Goal: Information Seeking & Learning: Learn about a topic

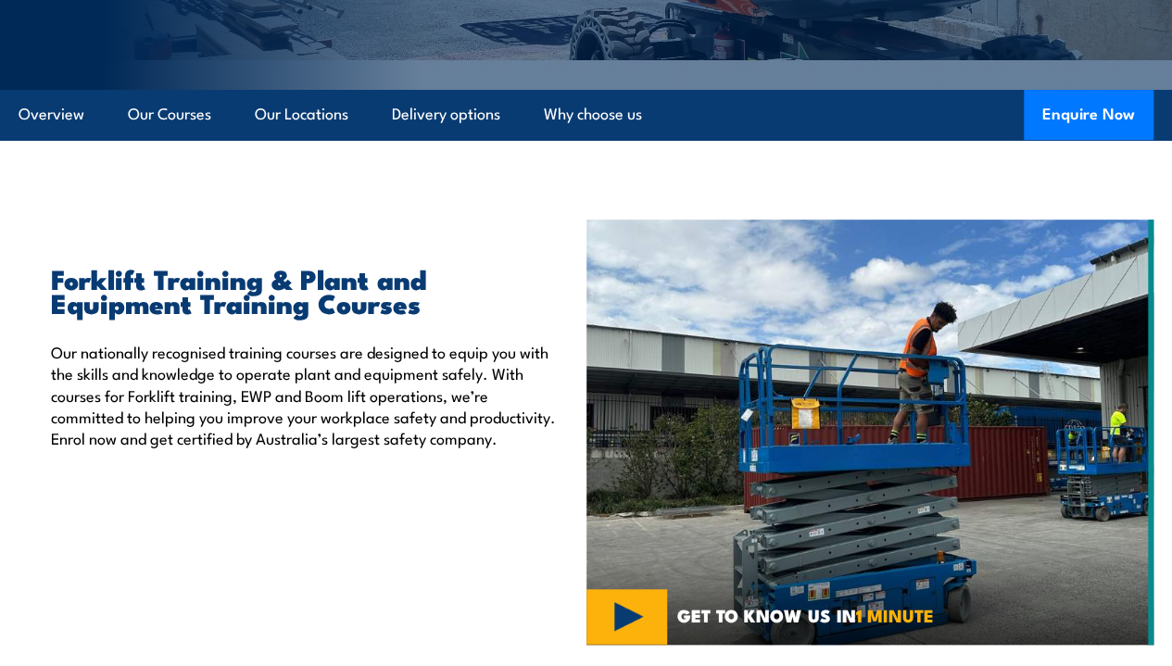
scroll to position [385, 0]
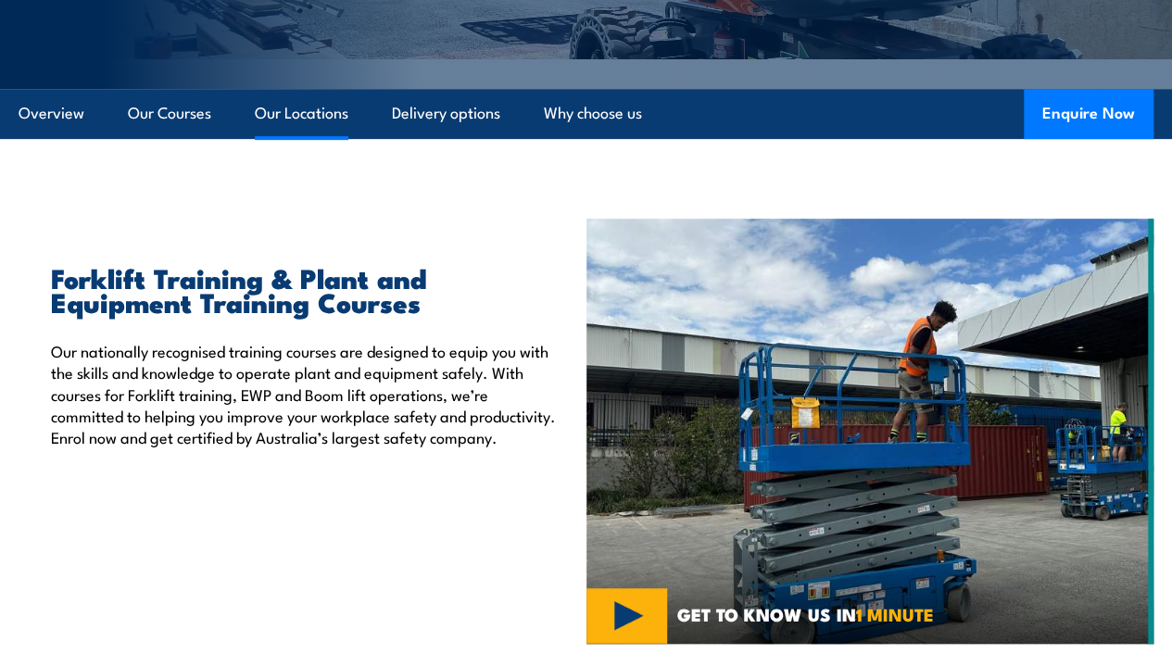
click at [304, 138] on link "Our Locations" at bounding box center [302, 113] width 94 height 49
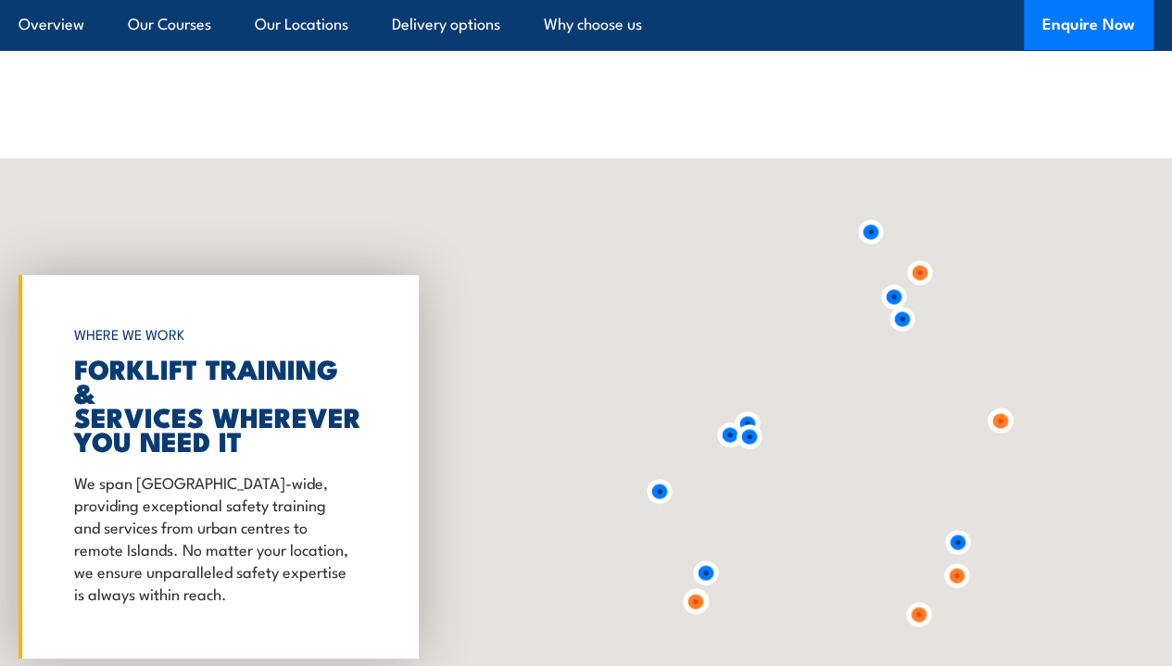
scroll to position [3381, 0]
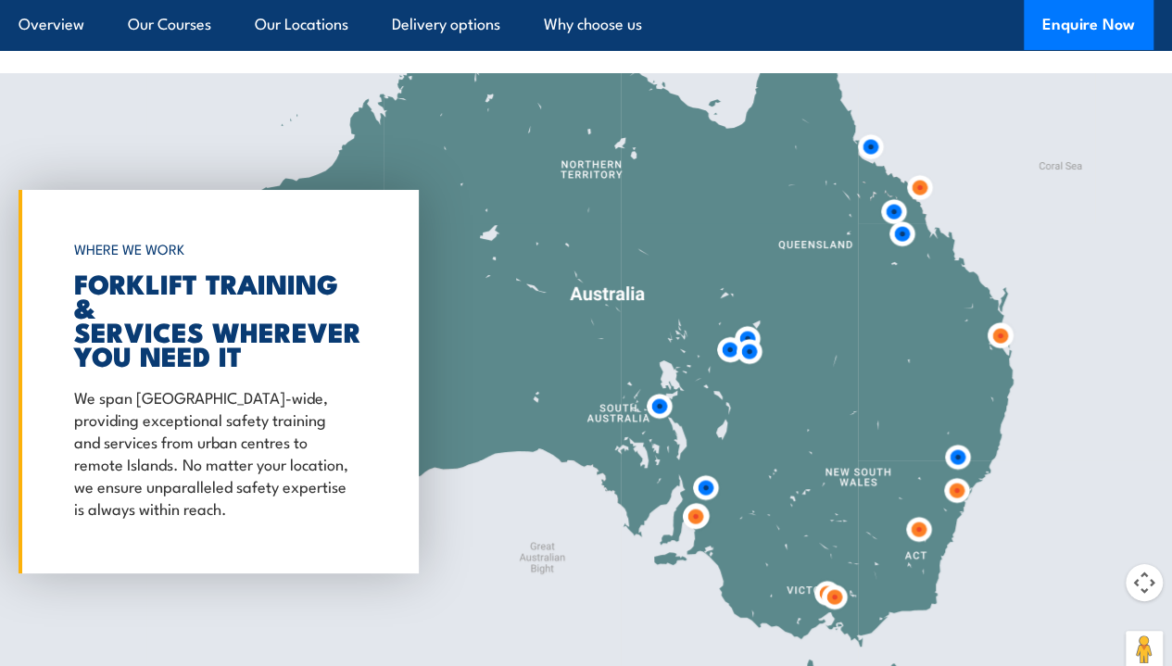
click at [959, 515] on img at bounding box center [956, 490] width 49 height 49
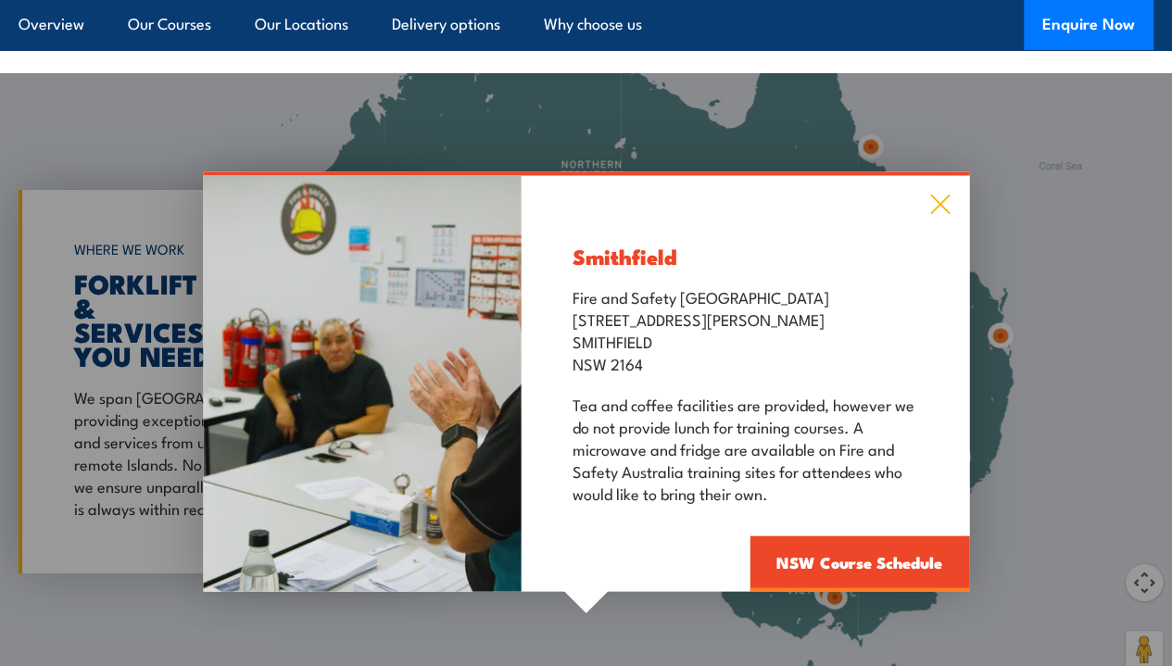
click at [941, 214] on icon at bounding box center [939, 204] width 19 height 19
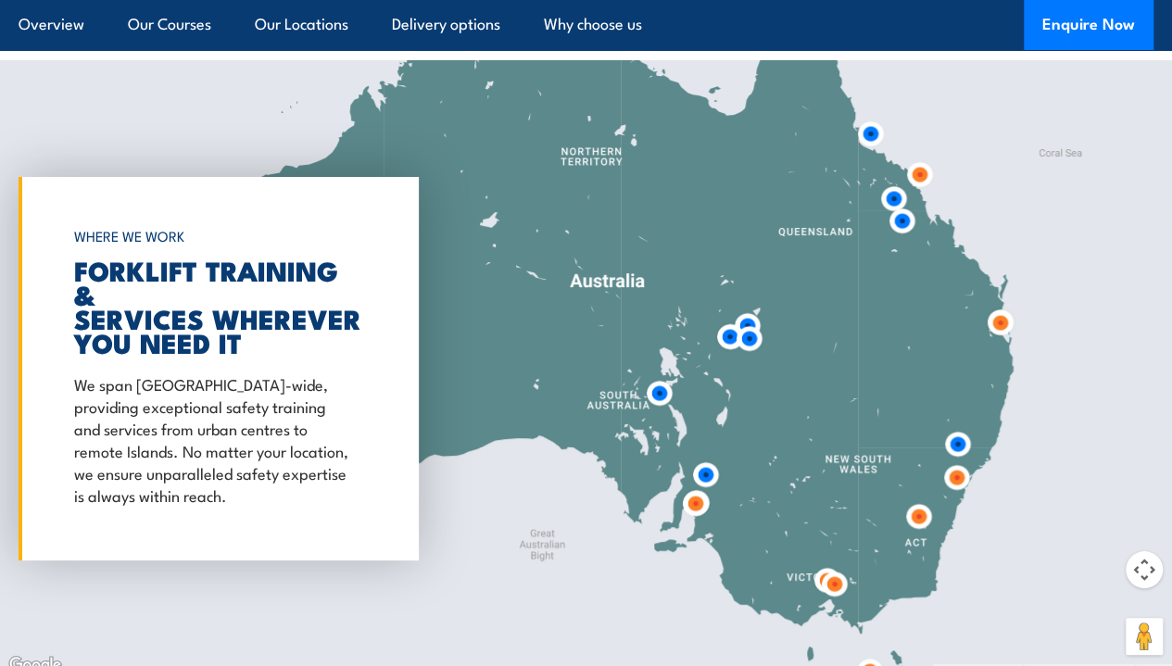
scroll to position [3167, 0]
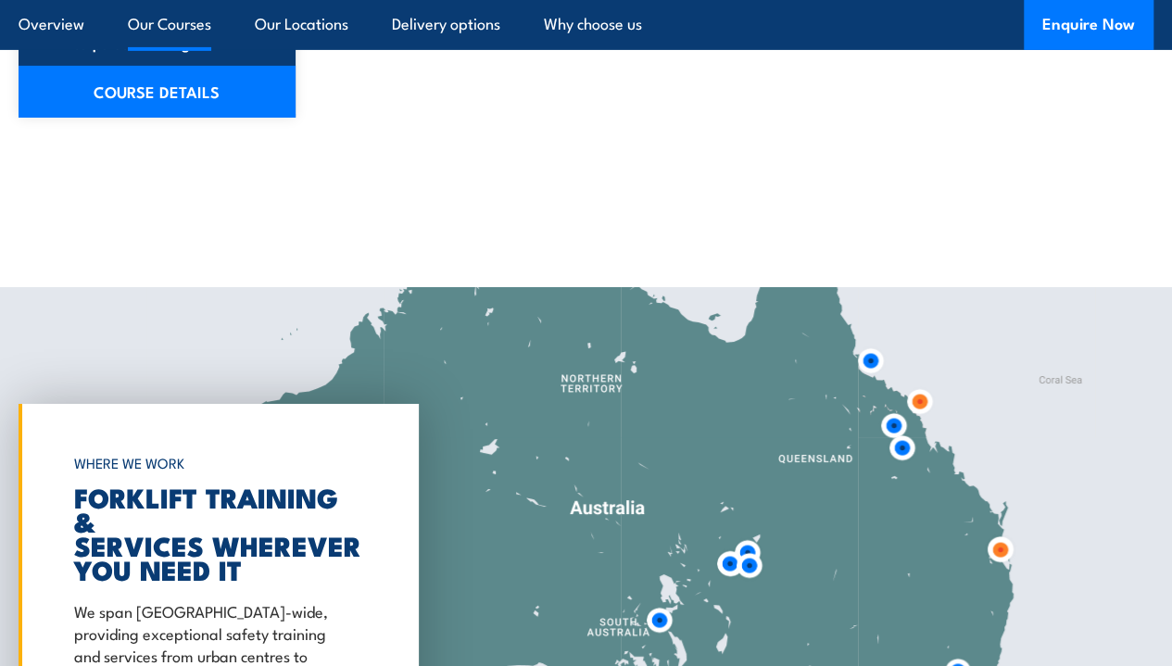
click at [151, 29] on link "Our Courses" at bounding box center [169, 24] width 83 height 49
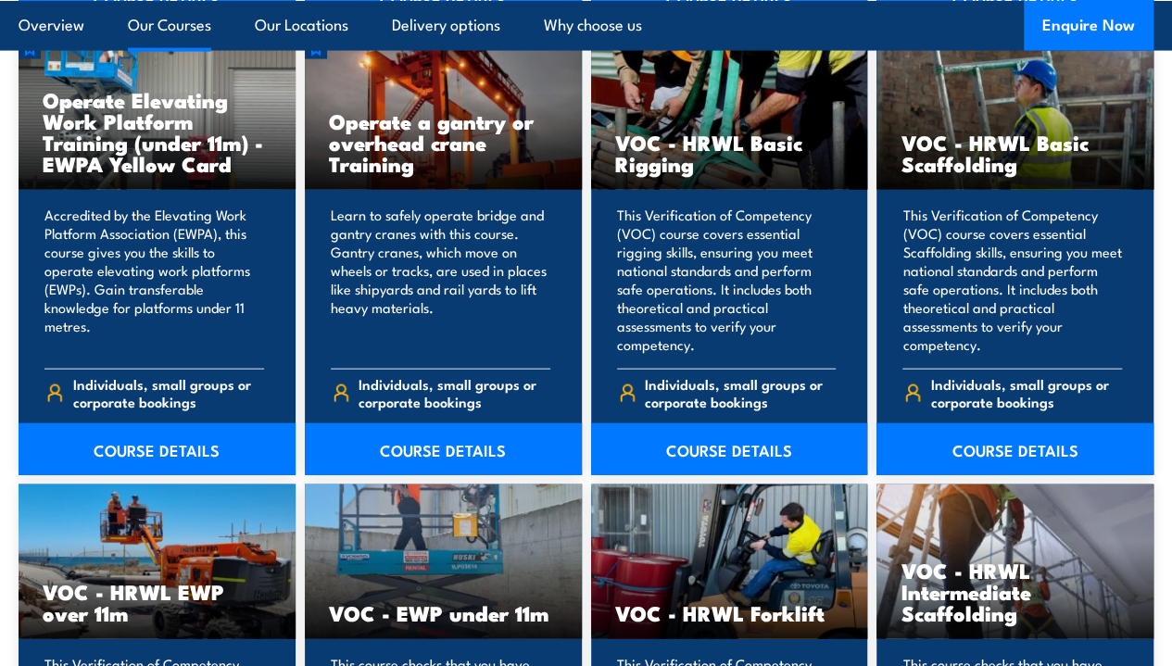
scroll to position [1927, 0]
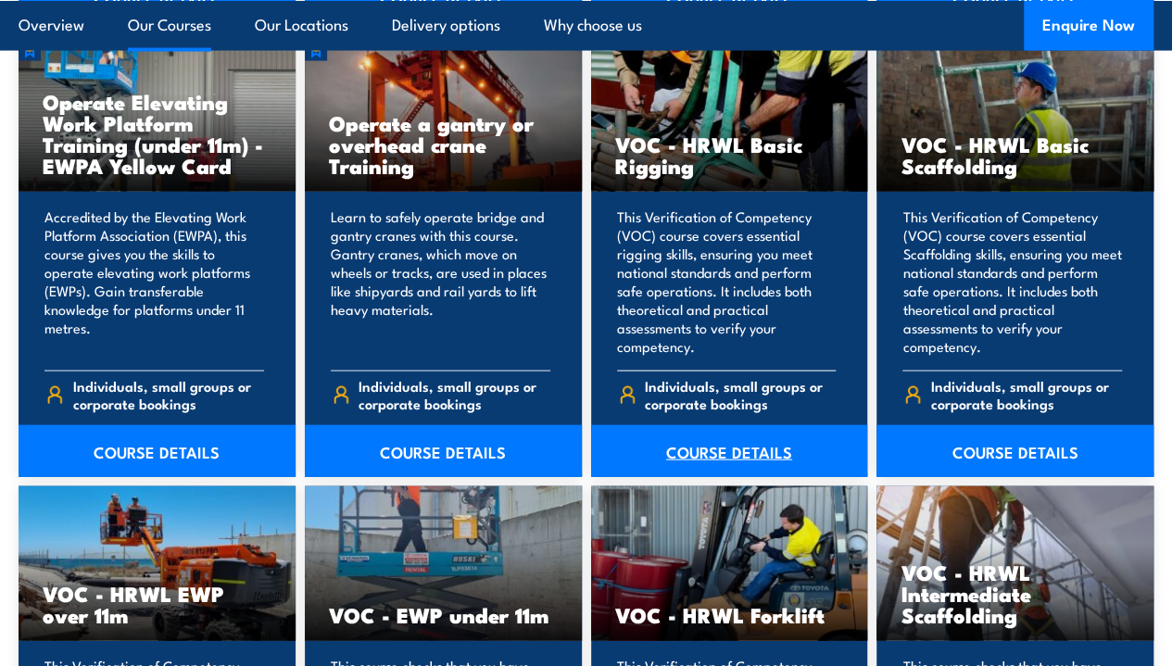
click at [716, 477] on link "COURSE DETAILS" at bounding box center [729, 451] width 277 height 52
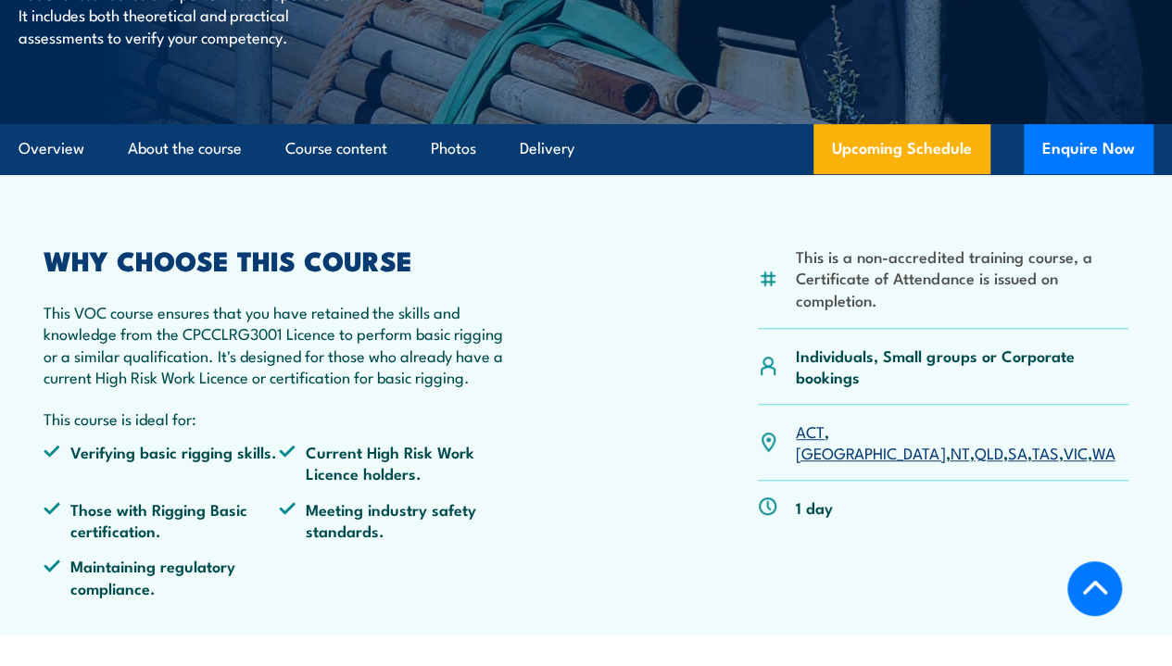
scroll to position [334, 0]
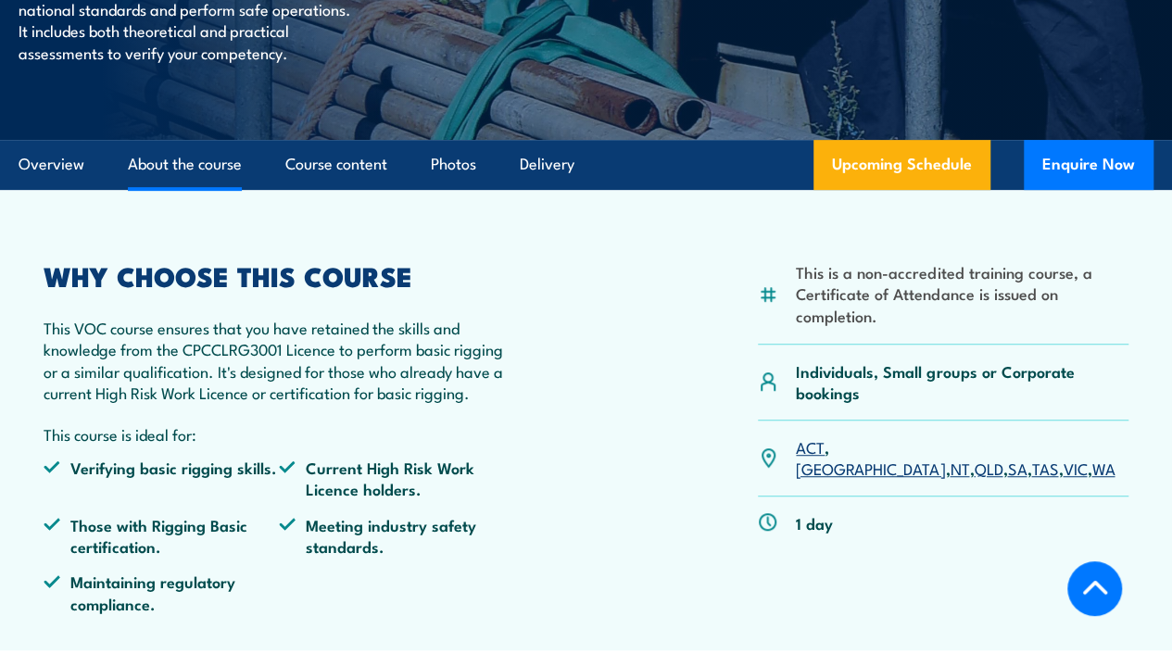
click at [195, 189] on link "About the course" at bounding box center [185, 164] width 114 height 49
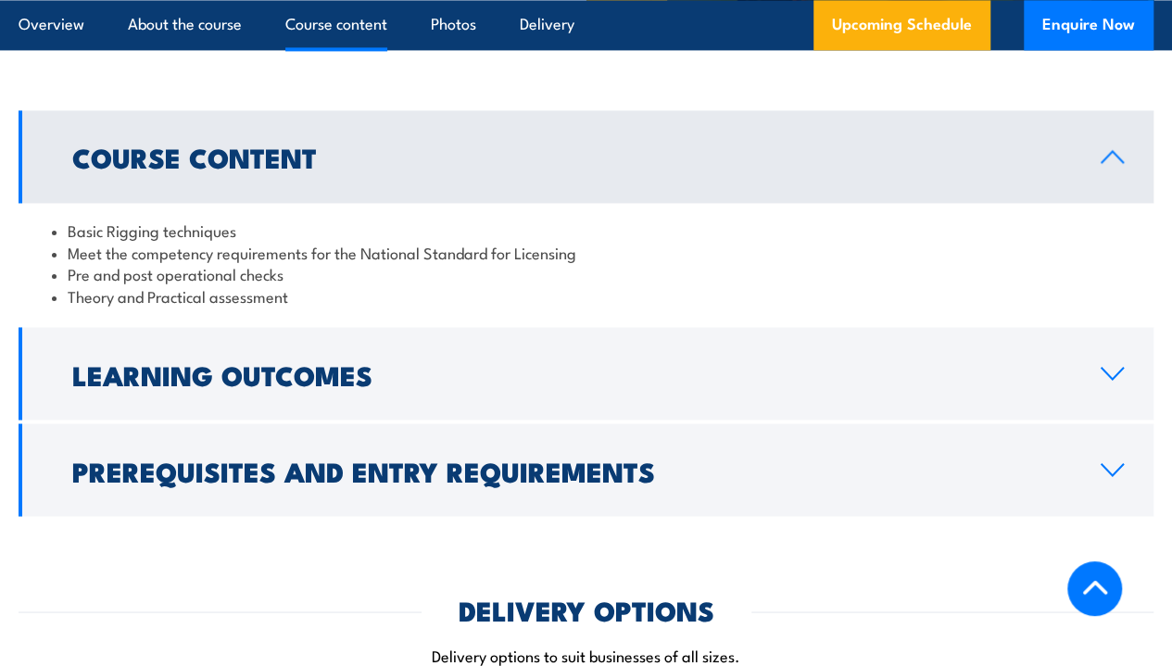
scroll to position [1392, 0]
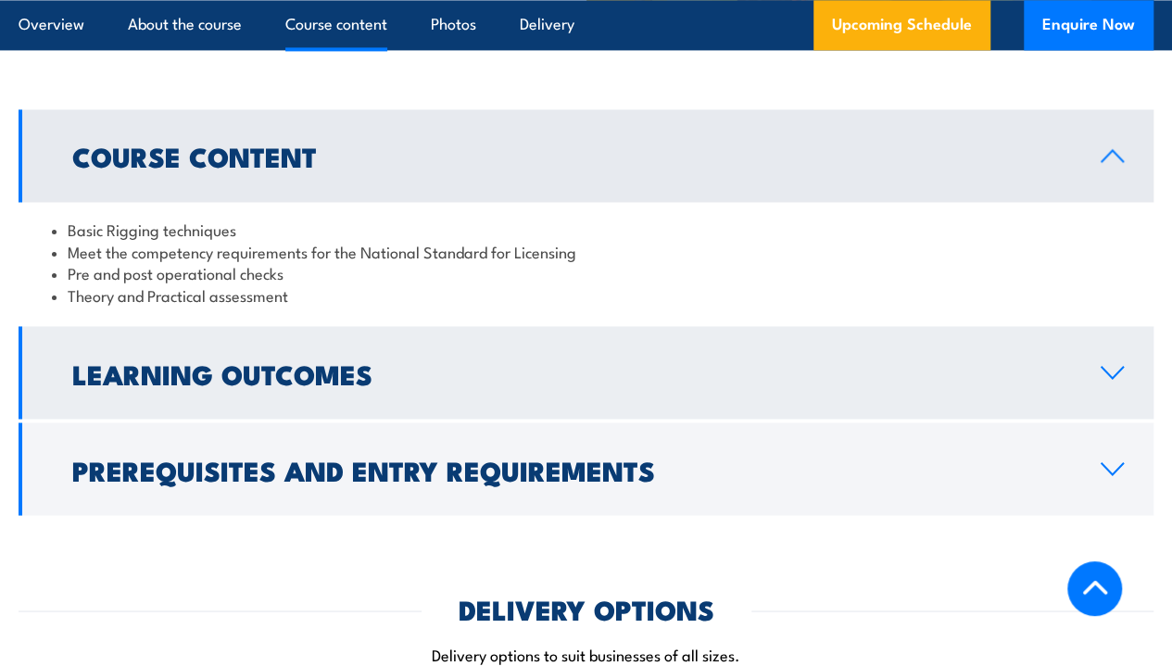
click at [131, 392] on link "Learning Outcomes" at bounding box center [586, 372] width 1135 height 93
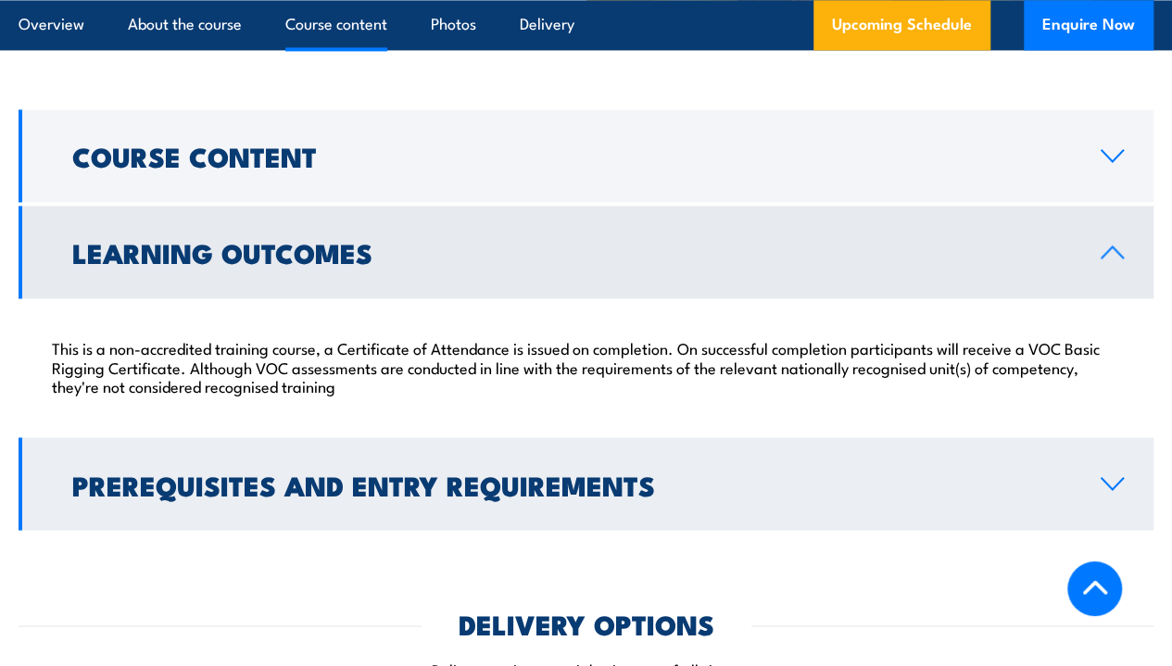
click at [174, 496] on h2 "Prerequisites and Entry Requirements" at bounding box center [571, 484] width 999 height 24
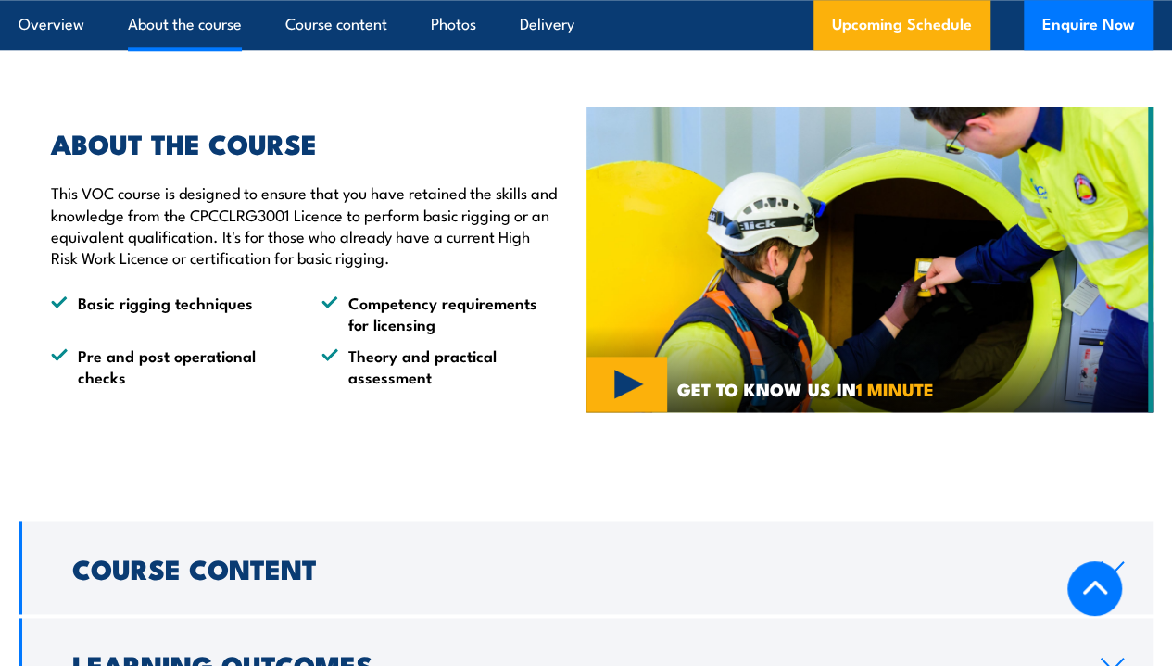
scroll to position [1029, 0]
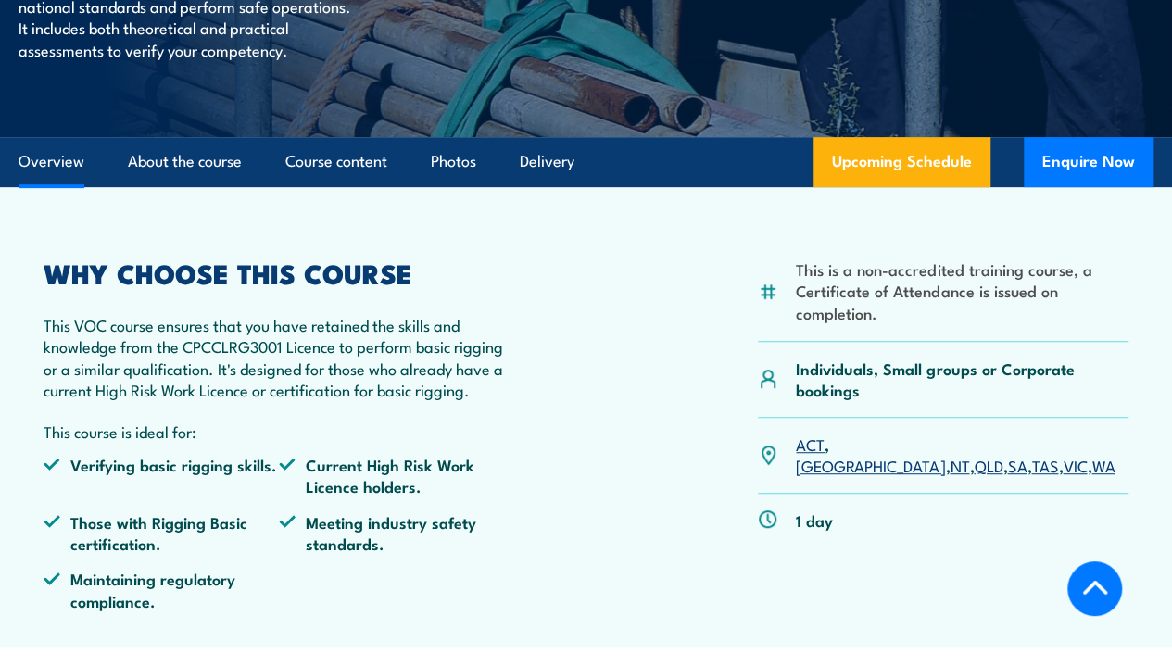
scroll to position [334, 0]
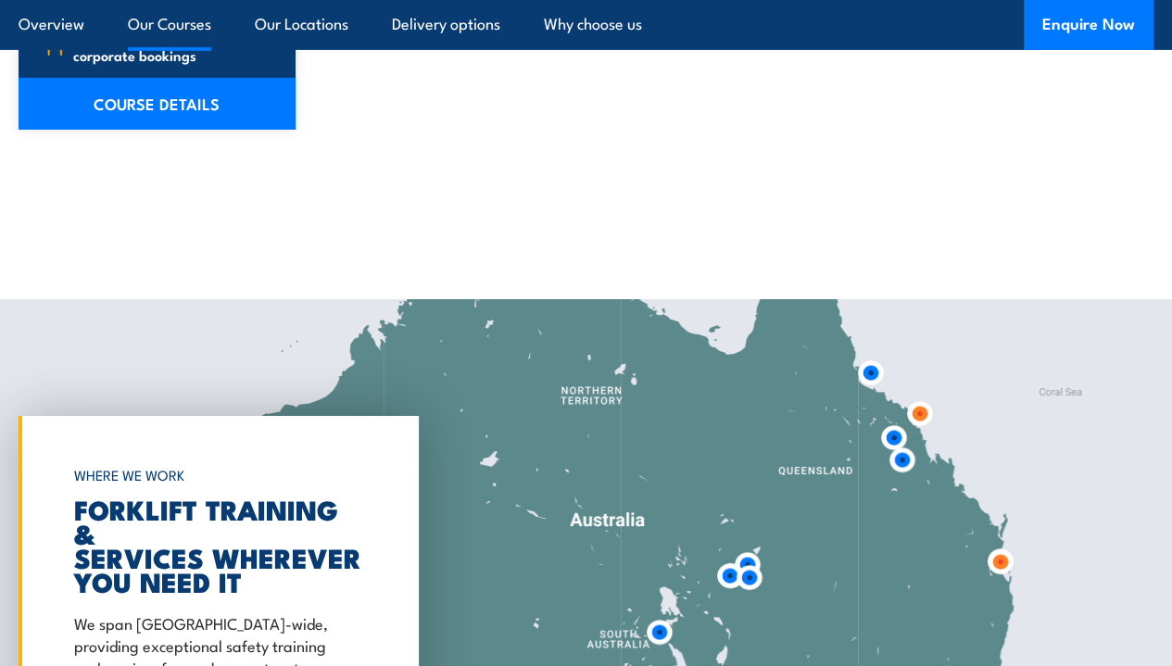
scroll to position [3167, 0]
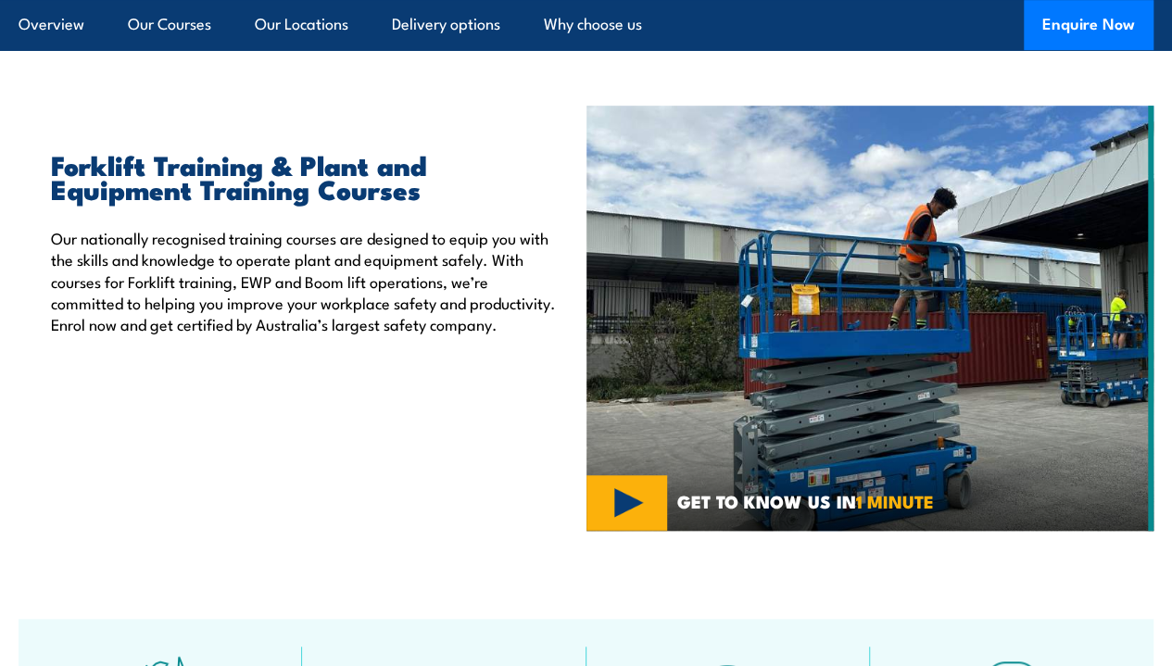
scroll to position [385, 0]
